Goal: Task Accomplishment & Management: Manage account settings

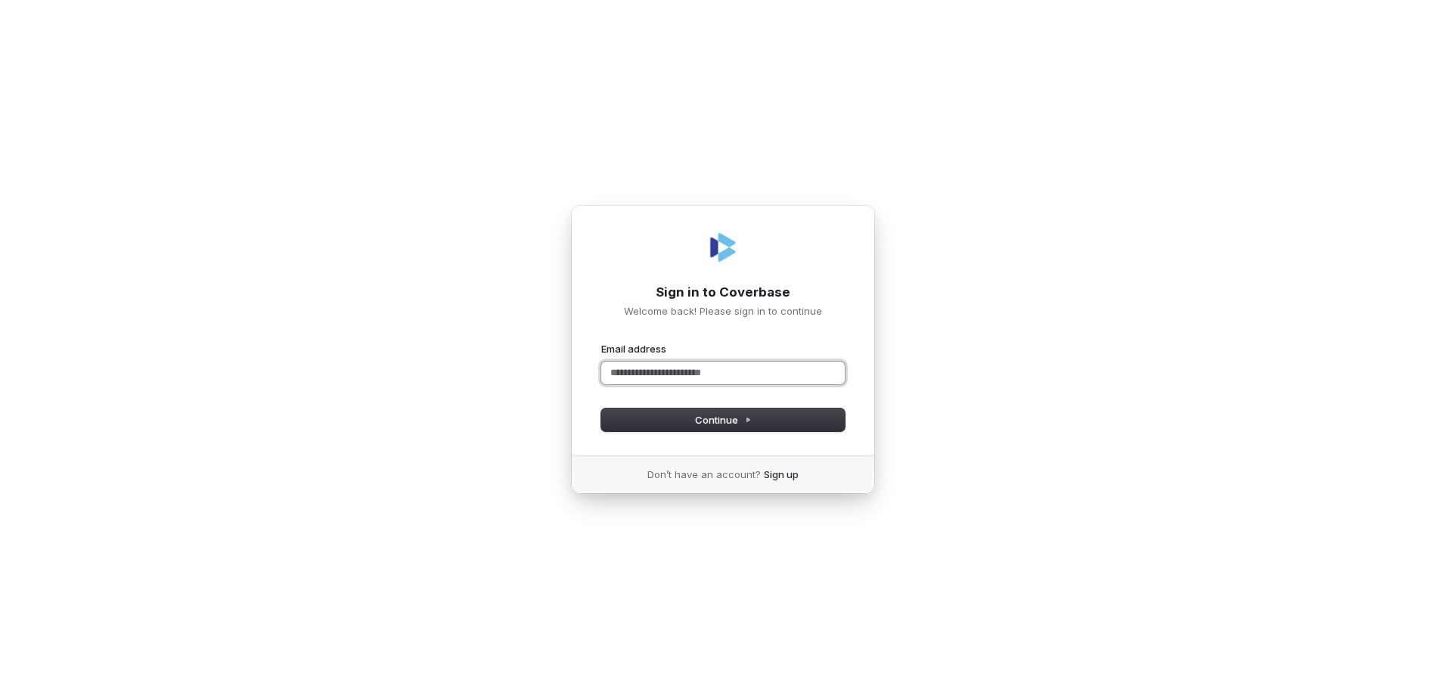
click at [696, 369] on input "Email address" at bounding box center [722, 372] width 243 height 23
click at [671, 375] on input "Email address" at bounding box center [722, 372] width 243 height 23
click at [601, 342] on button "submit" at bounding box center [601, 342] width 0 height 0
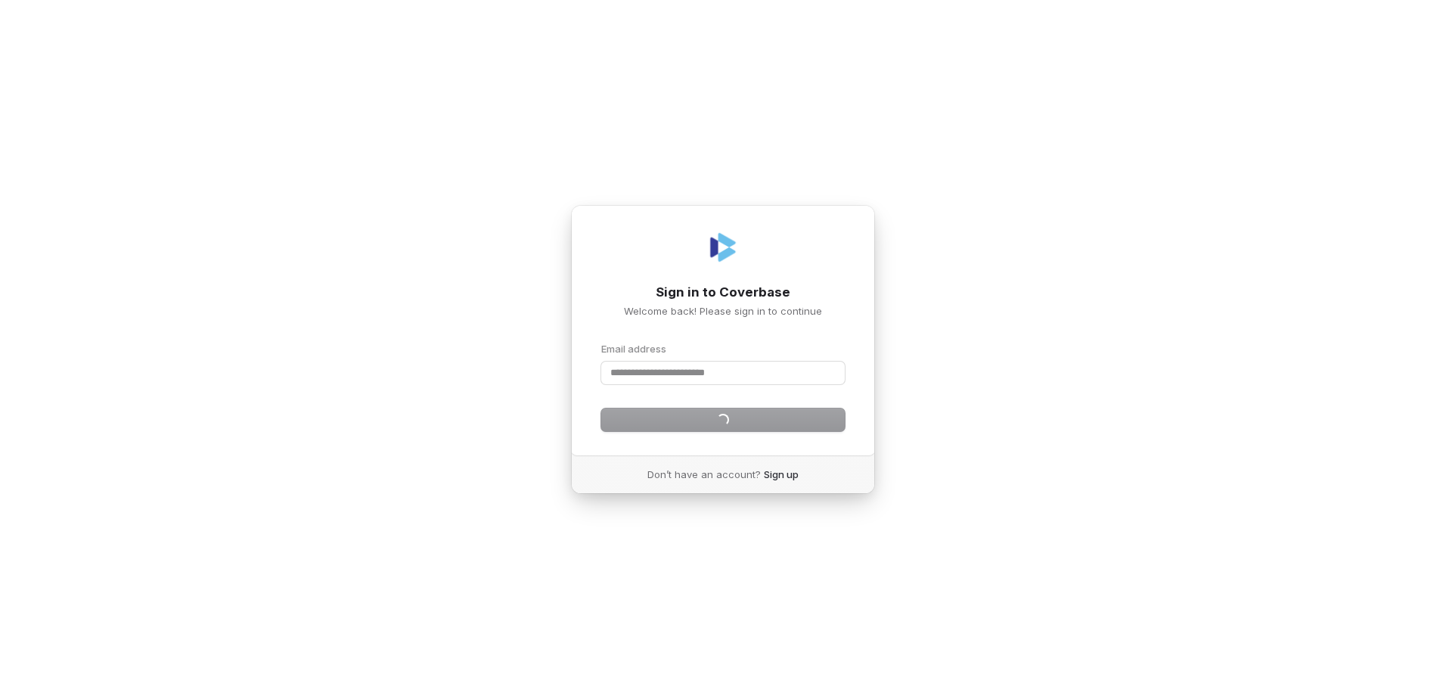
type input "**********"
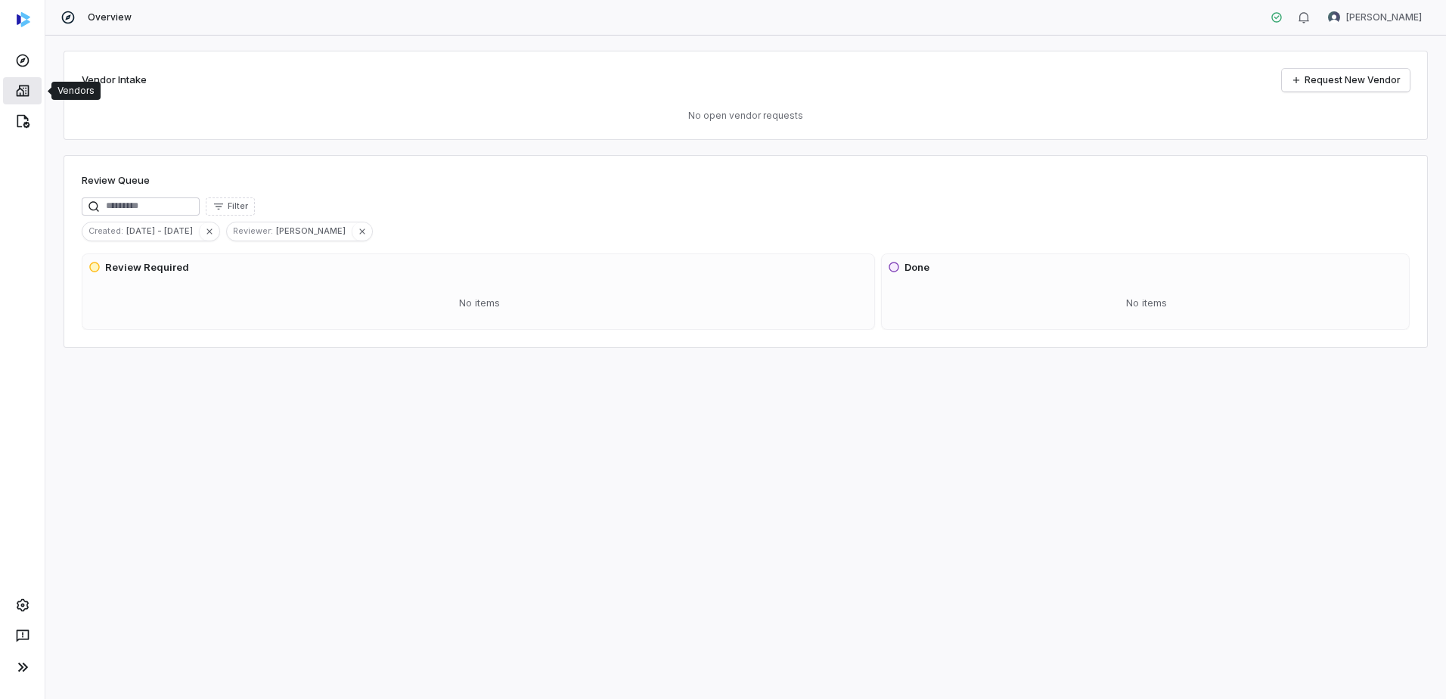
click at [27, 87] on icon at bounding box center [22, 90] width 15 height 15
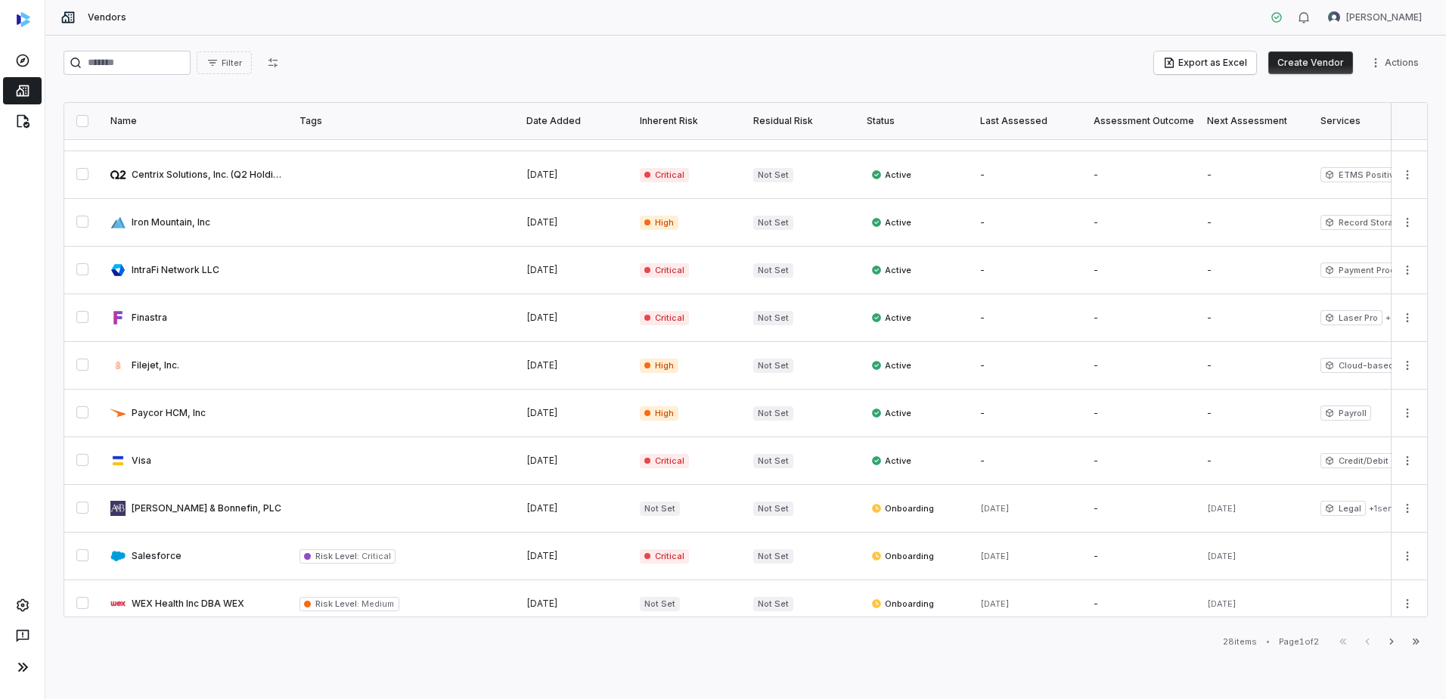
scroll to position [721, 0]
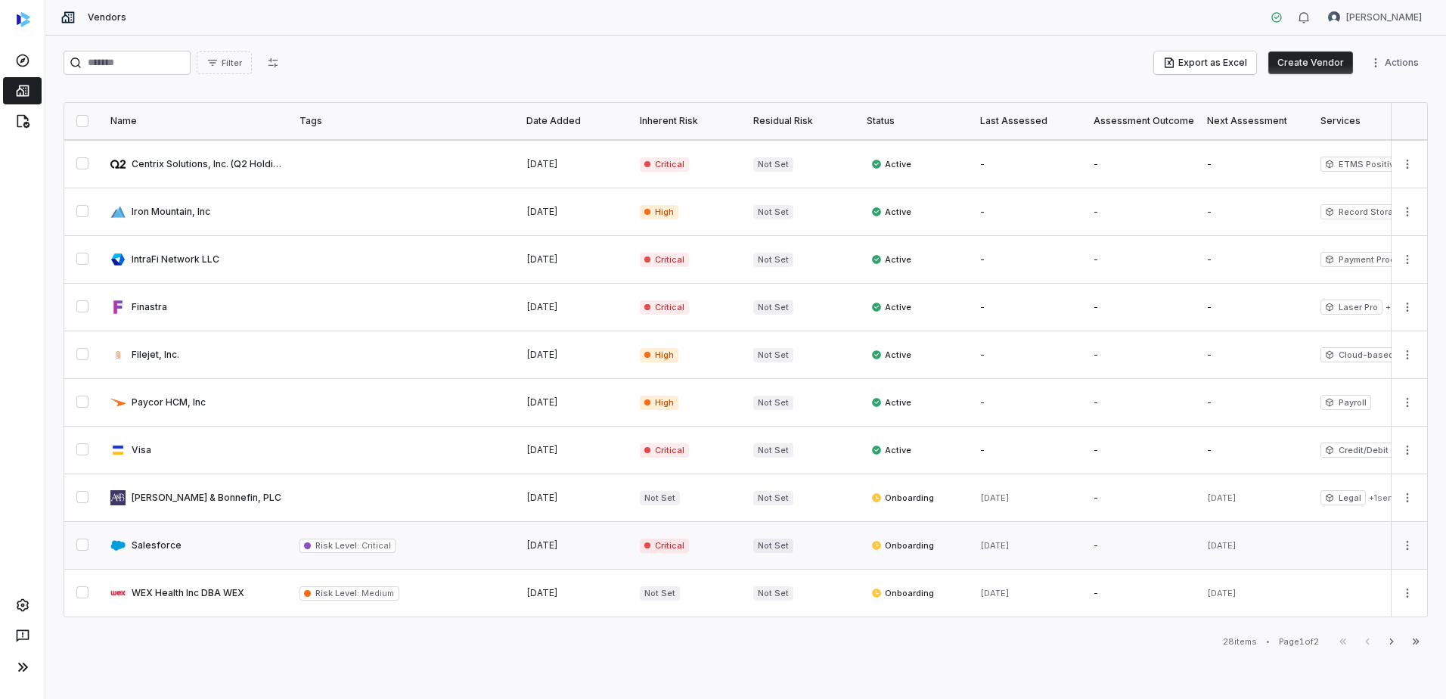
click at [912, 541] on span "Onboarding" at bounding box center [902, 545] width 63 height 12
click at [163, 536] on link at bounding box center [195, 545] width 189 height 47
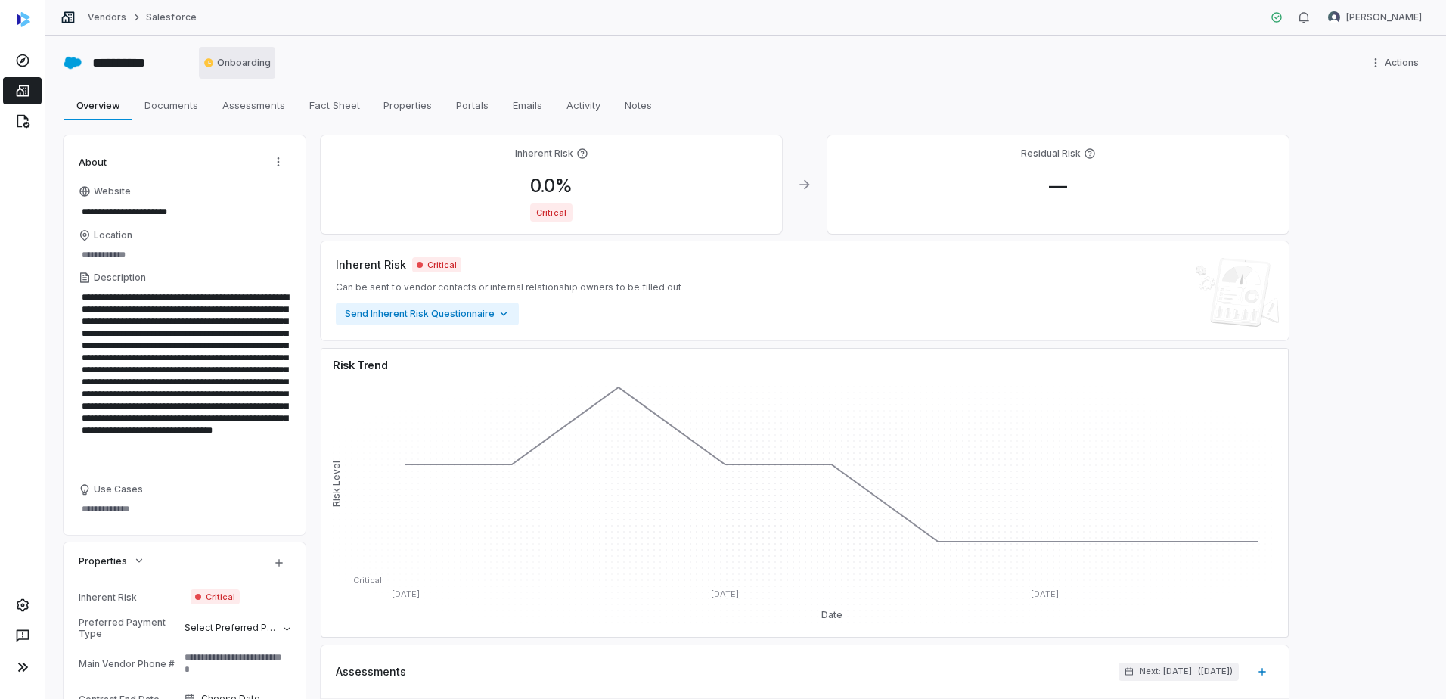
click at [243, 66] on html "**********" at bounding box center [723, 349] width 1446 height 699
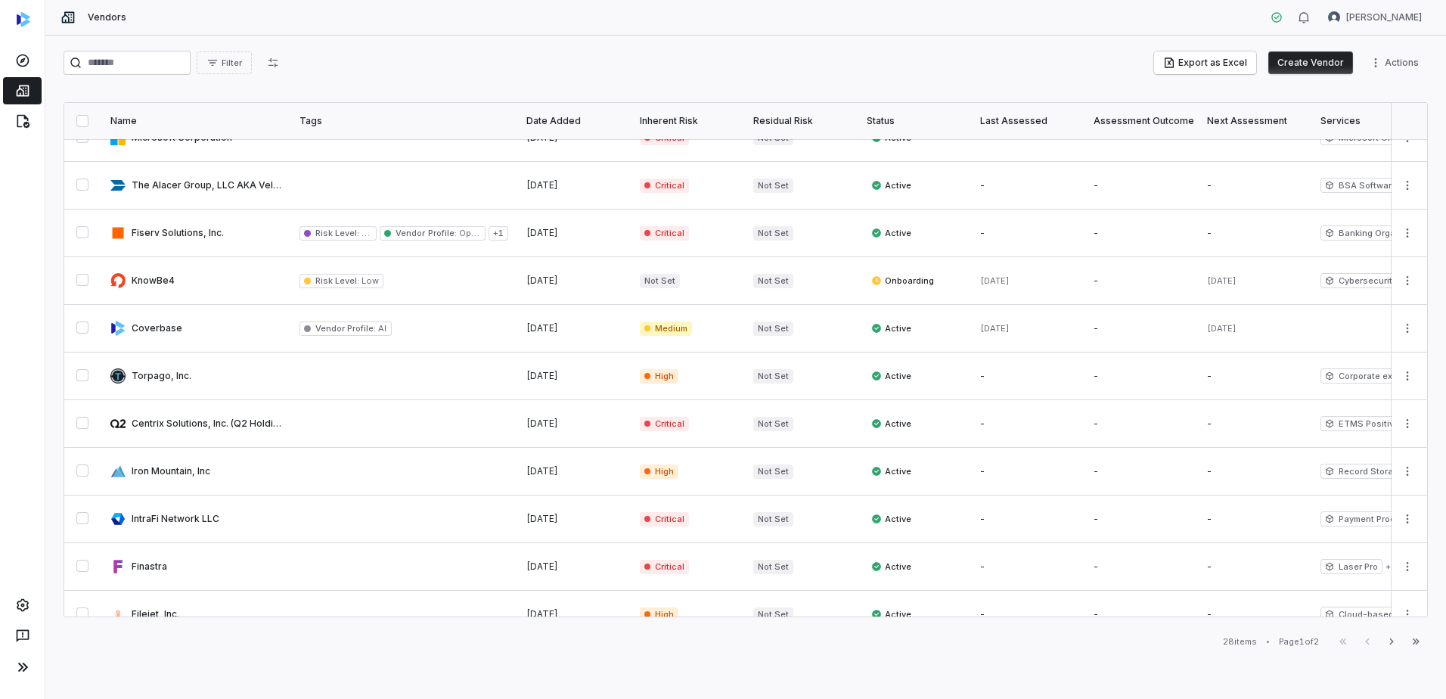
scroll to position [721, 0]
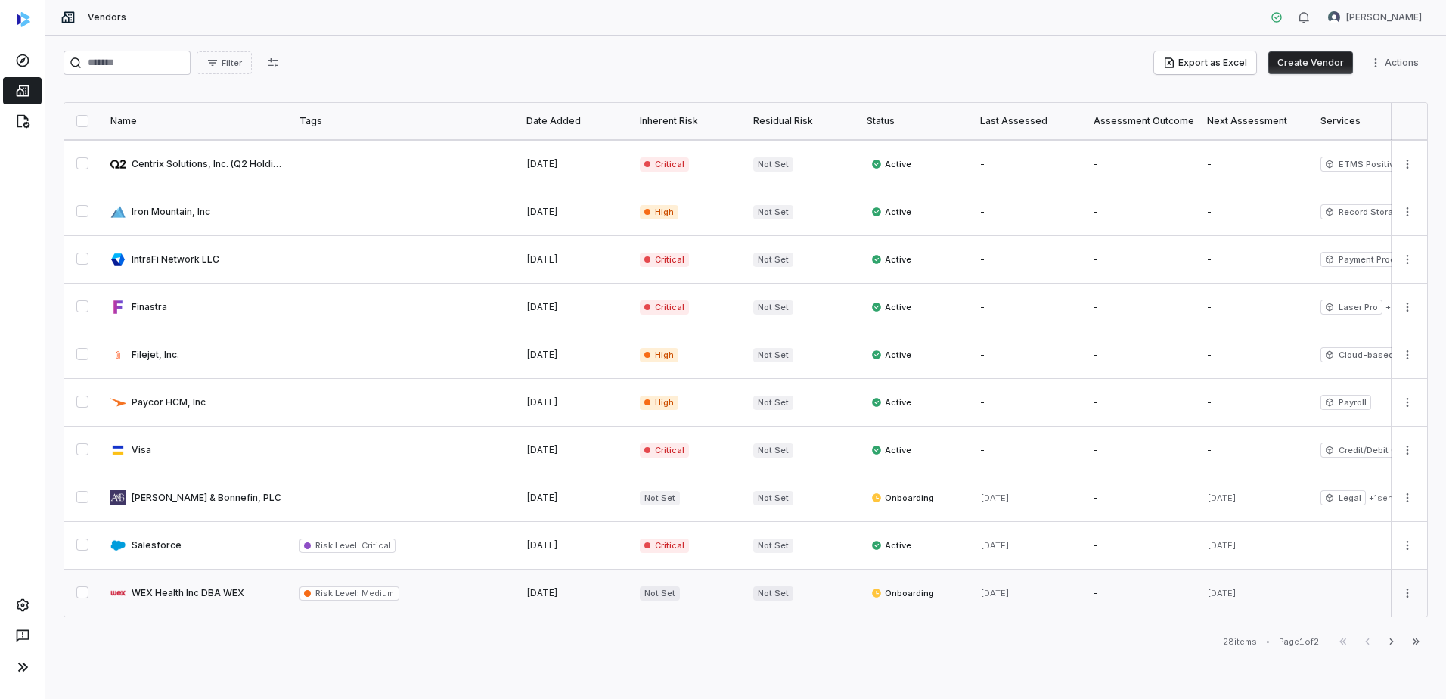
click at [201, 583] on link at bounding box center [195, 592] width 189 height 47
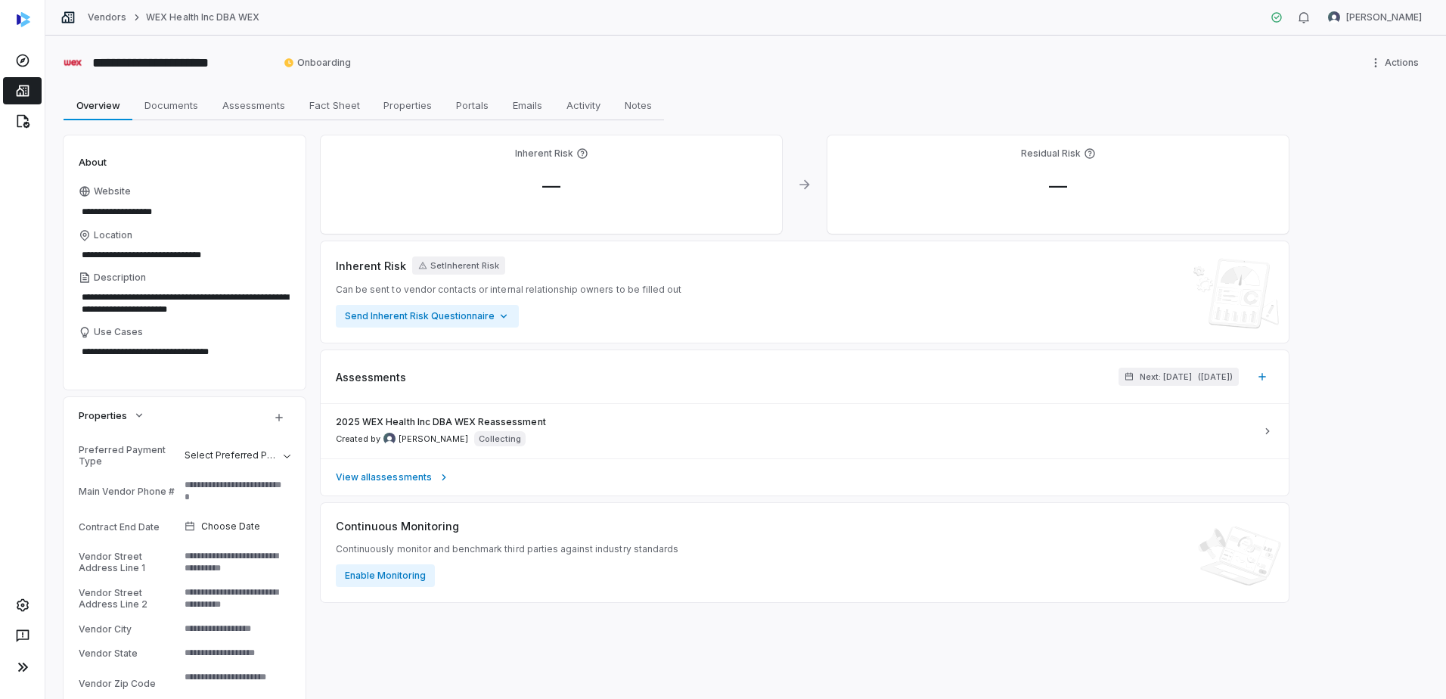
type textarea "*"
